Goal: Transaction & Acquisition: Purchase product/service

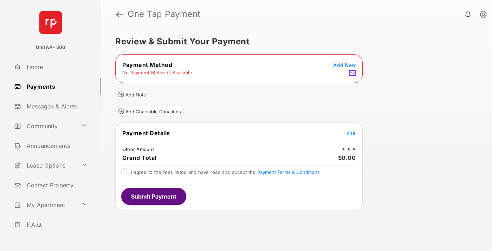
click at [353, 73] on icon at bounding box center [352, 73] width 6 height 6
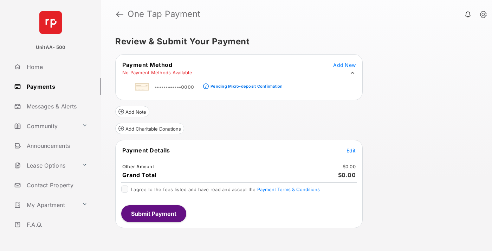
click at [245, 84] on div "Pending Micro-deposit Confirmation" at bounding box center [247, 86] width 72 height 5
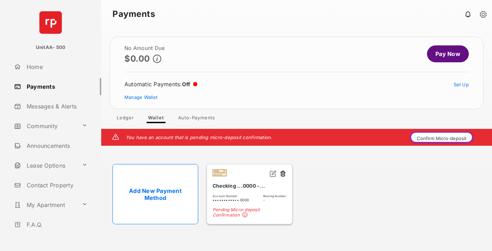
click at [443, 137] on button "Confirm Micro-deposit" at bounding box center [441, 136] width 63 height 11
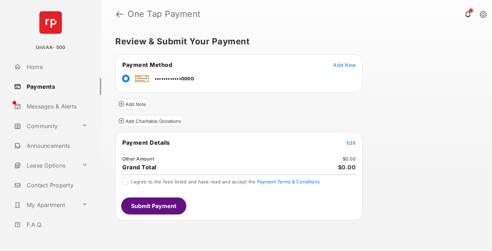
click at [351, 142] on span "Edit" at bounding box center [351, 143] width 9 height 6
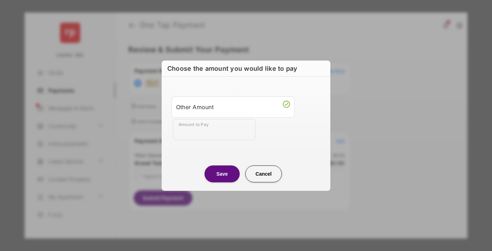
click at [233, 106] on div "Other Amount" at bounding box center [233, 107] width 114 height 12
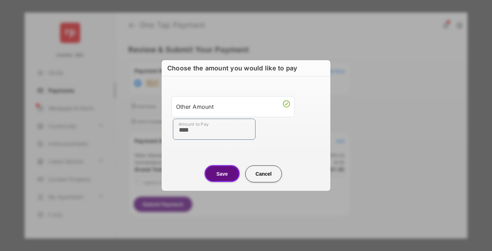
type input "****"
click at [222, 173] on button "Save" at bounding box center [222, 173] width 35 height 17
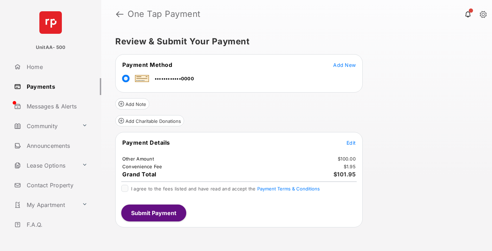
click at [351, 142] on span "Edit" at bounding box center [351, 143] width 9 height 6
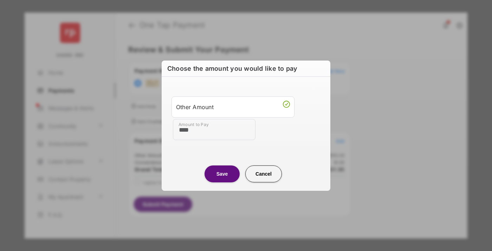
click at [222, 173] on button "Save" at bounding box center [222, 173] width 35 height 17
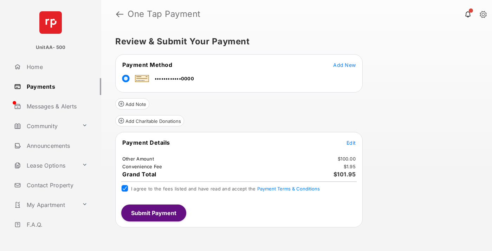
click at [153, 212] on button "Submit Payment" at bounding box center [153, 212] width 65 height 17
